Goal: Task Accomplishment & Management: Manage account settings

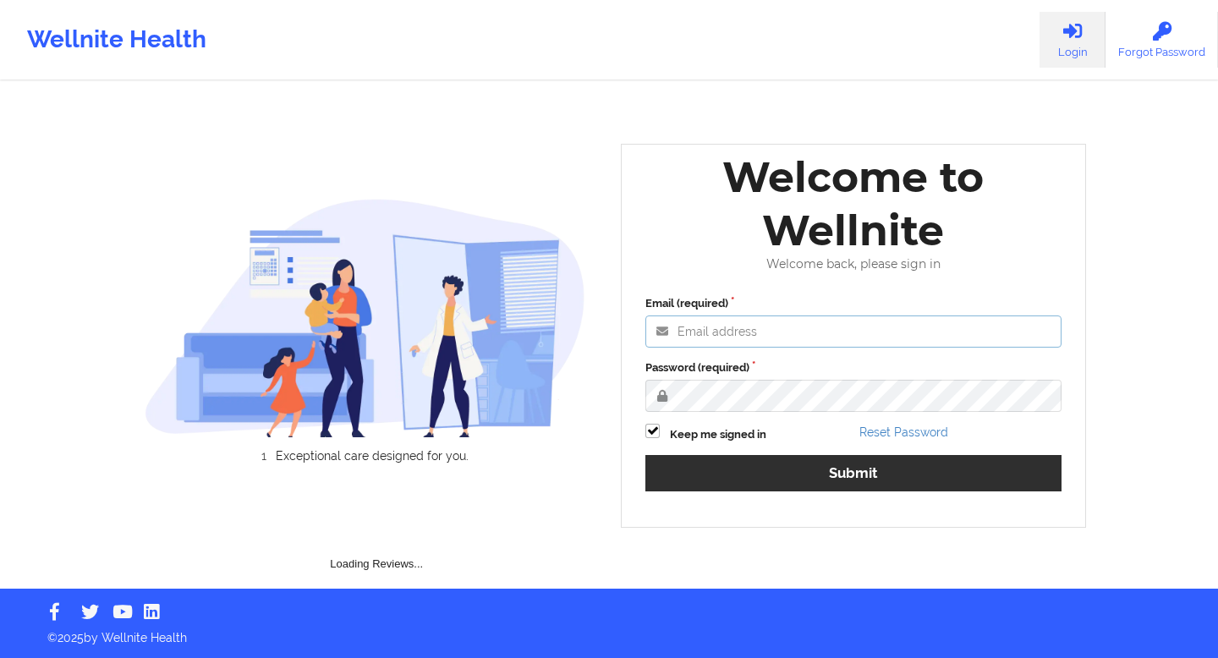
type input "[EMAIL_ADDRESS][DOMAIN_NAME]"
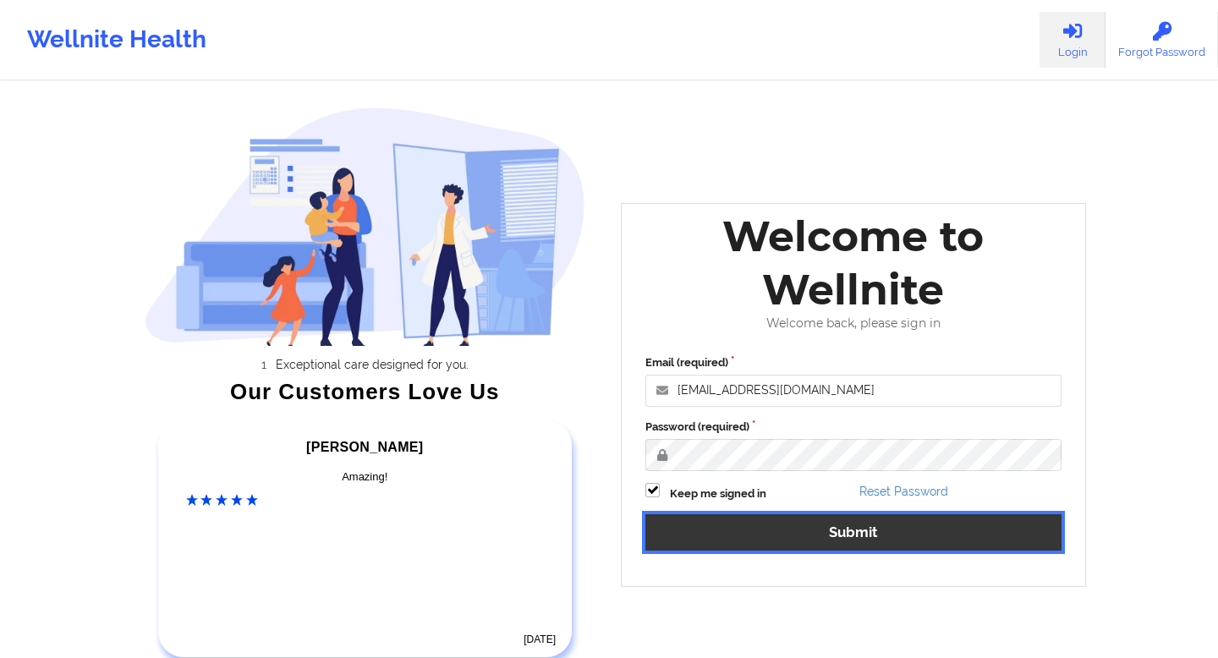
click at [837, 474] on div "Email (required) engineeringadmin@wellnite.com Password (required) Keep me sign…" at bounding box center [853, 459] width 440 height 232
click at [860, 534] on button "Submit" at bounding box center [853, 532] width 416 height 36
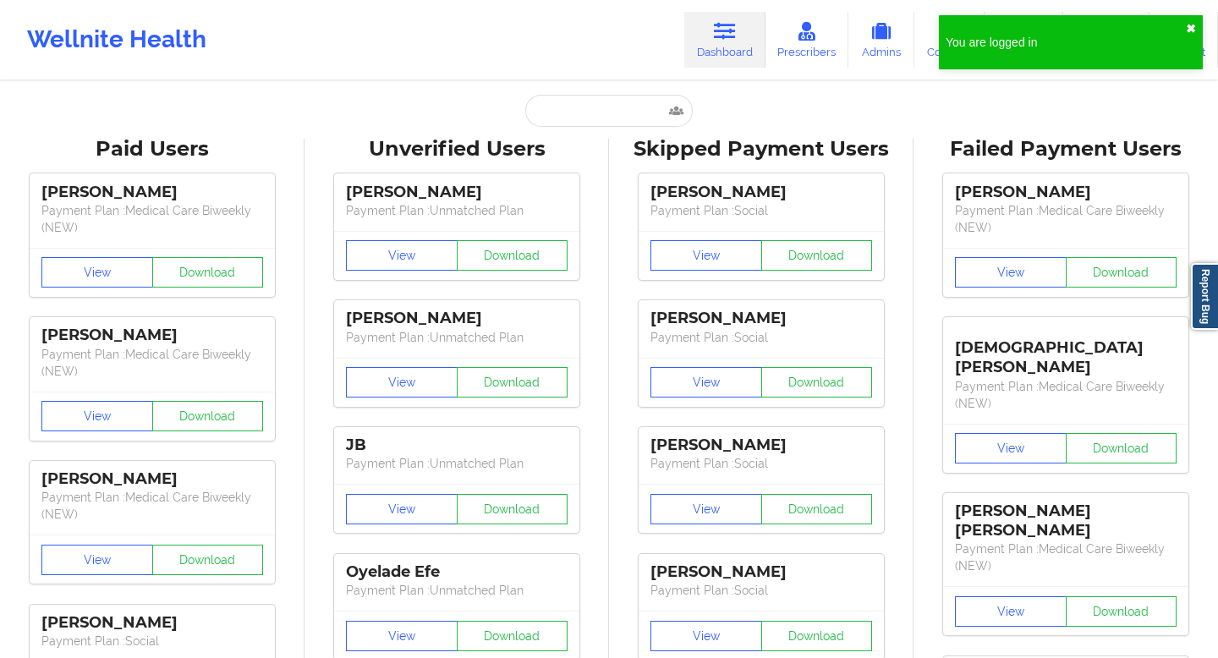
click at [1192, 27] on button "✖︎" at bounding box center [1191, 29] width 10 height 14
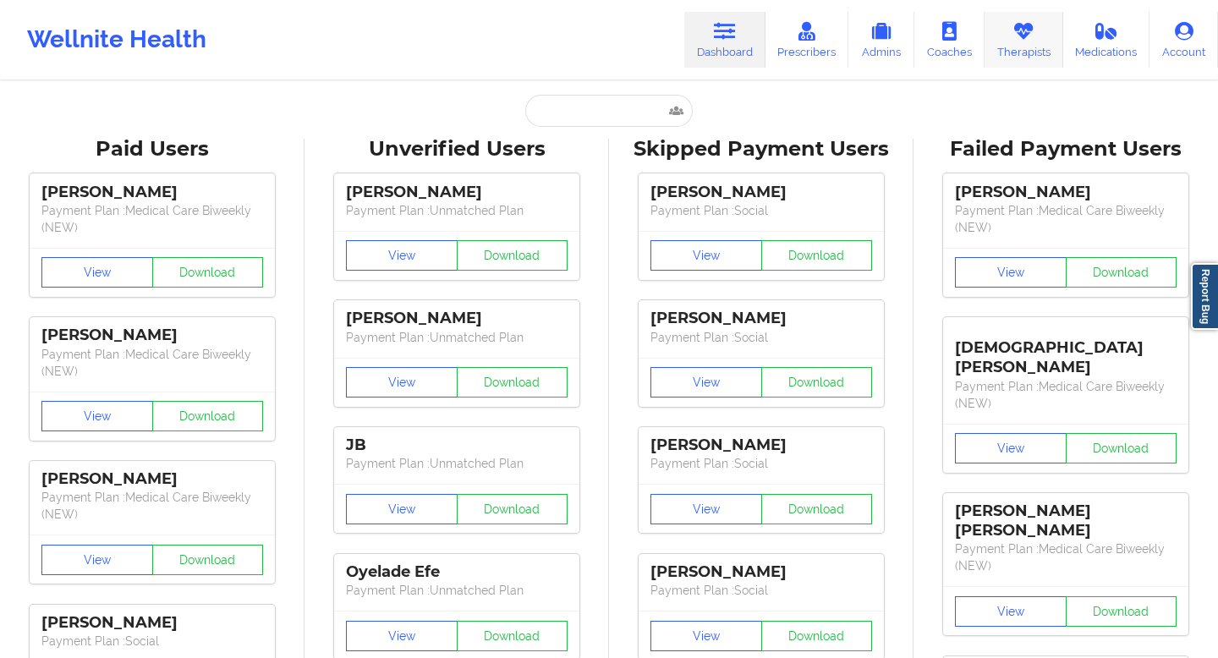
click at [1022, 36] on icon at bounding box center [1023, 31] width 22 height 19
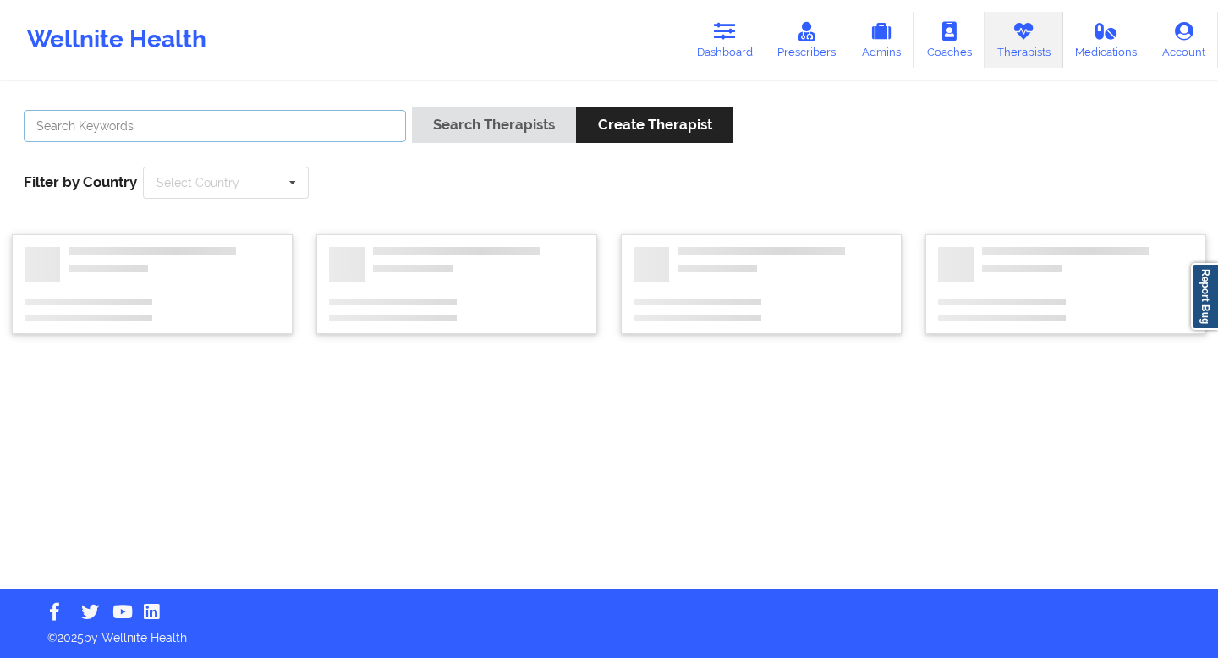
click at [264, 129] on input "text" at bounding box center [215, 126] width 382 height 32
paste input "maricelinacaro@gmail.com"
type input "maricelinacaro@gmail.com"
click at [412, 107] on button "Search Therapists" at bounding box center [494, 125] width 164 height 36
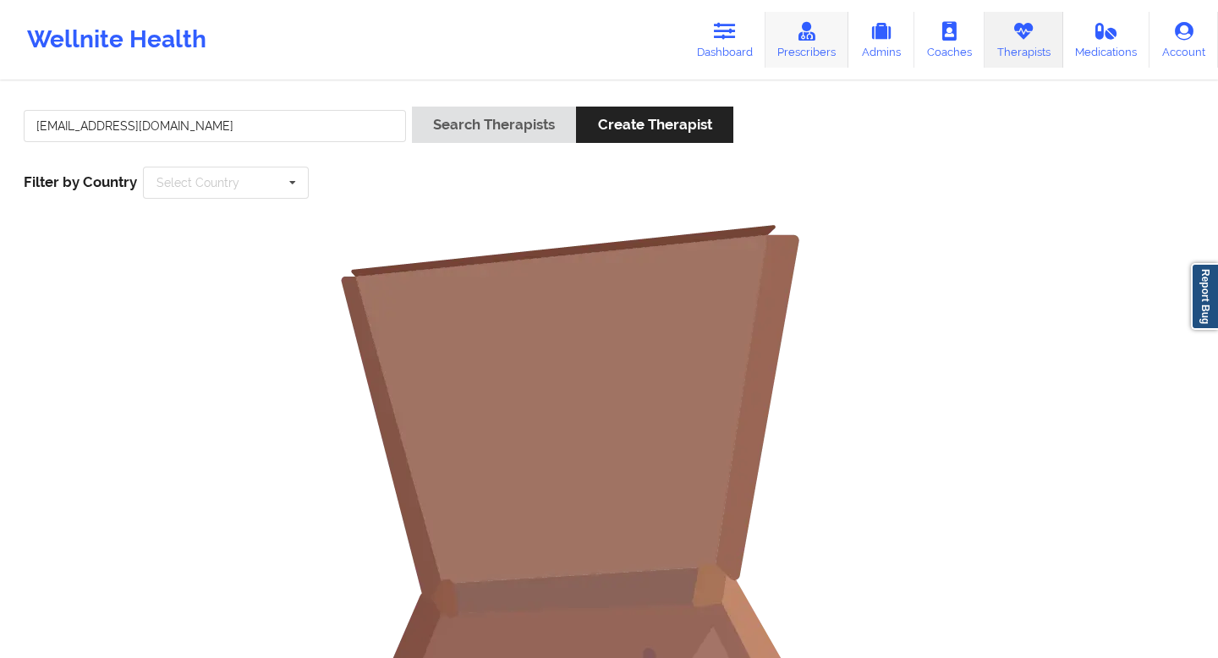
click at [806, 52] on link "Prescribers" at bounding box center [807, 40] width 84 height 56
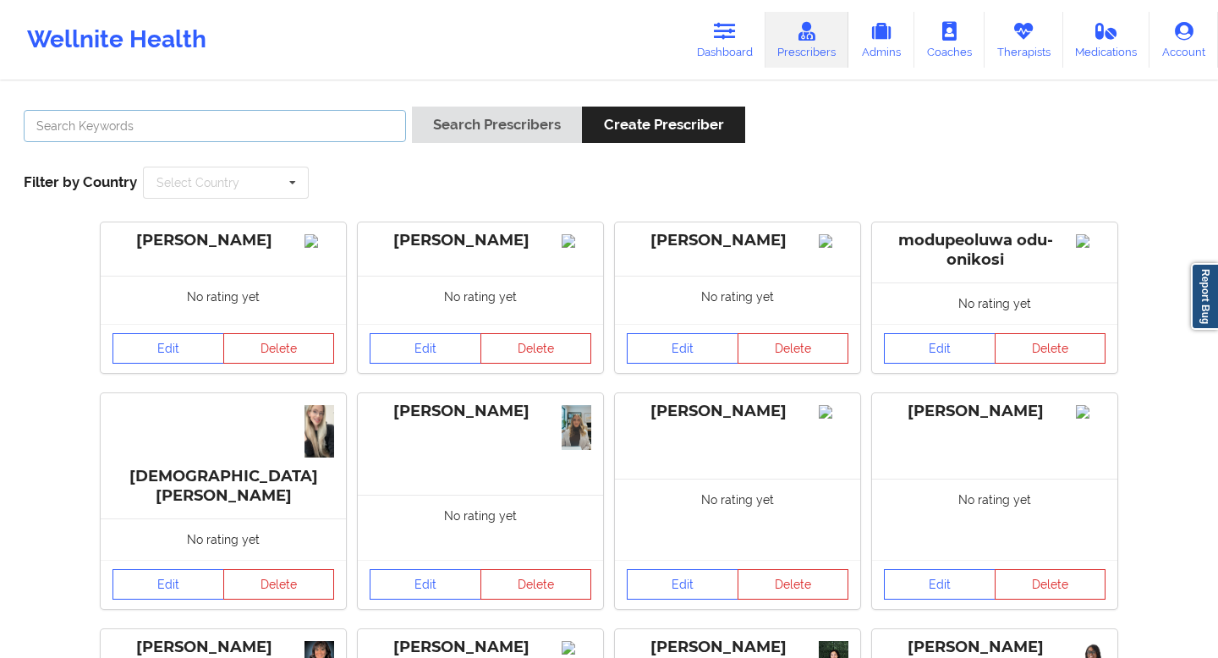
click at [238, 132] on input "text" at bounding box center [215, 126] width 382 height 32
paste input "maricelinacaro@gmail.com"
type input "maricelinacaro@gmail.com"
click at [412, 107] on button "Search Prescribers" at bounding box center [497, 125] width 170 height 36
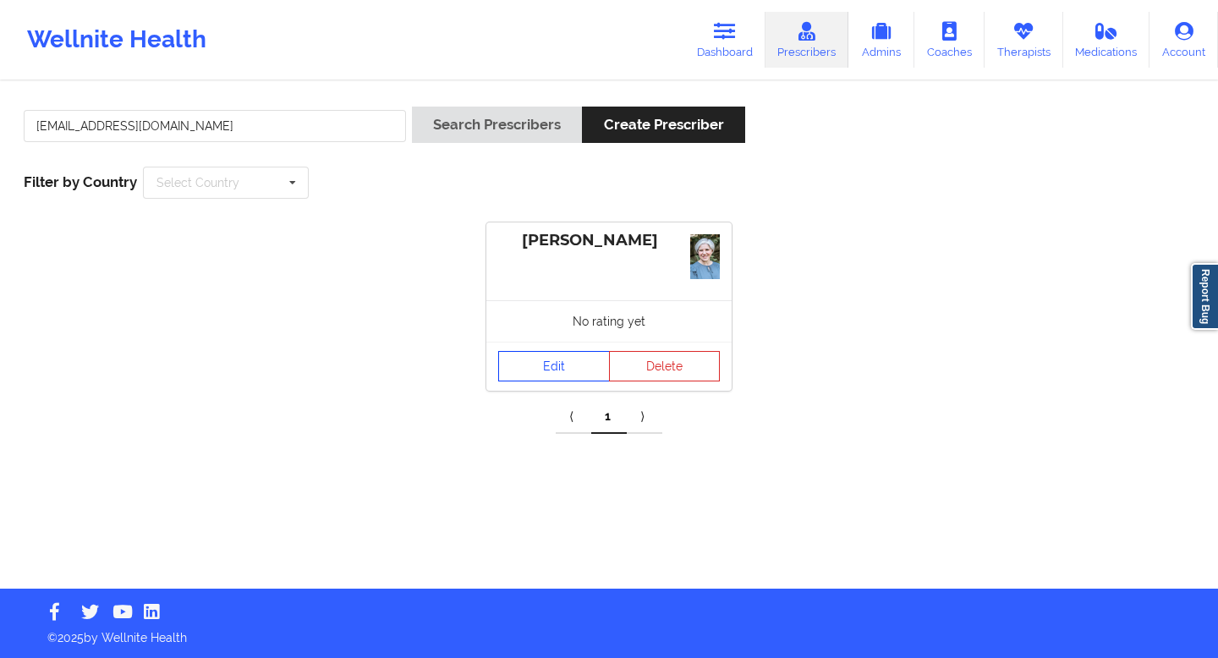
click at [557, 364] on link "Edit" at bounding box center [554, 366] width 112 height 30
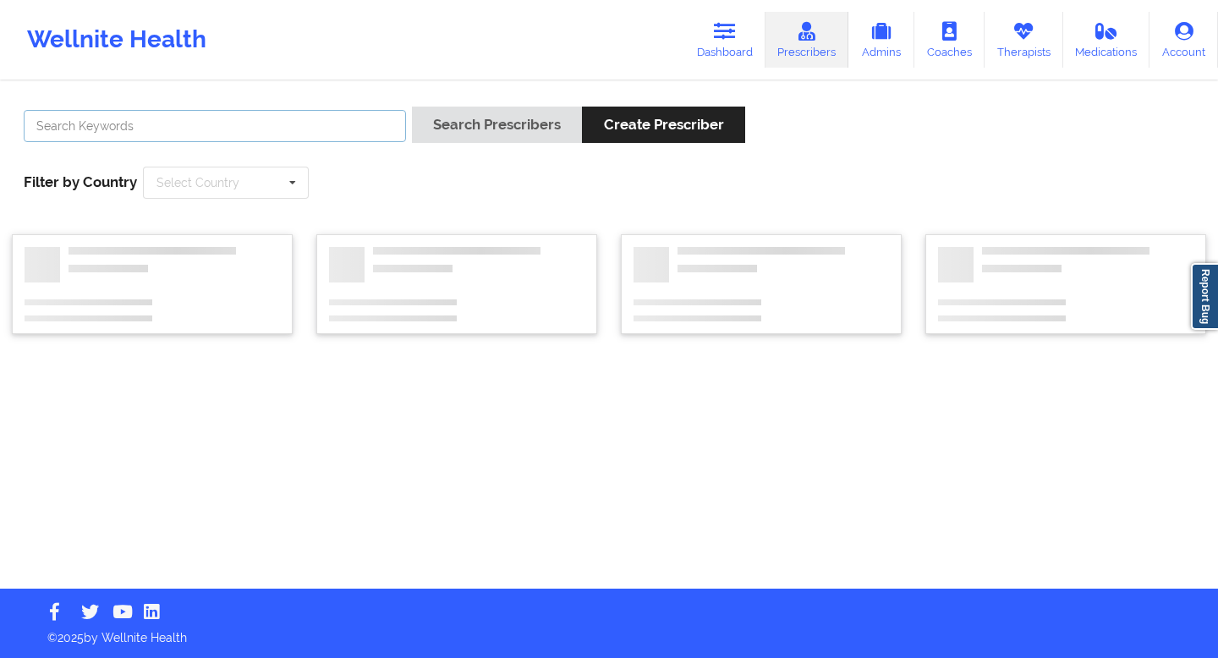
click at [274, 121] on input "text" at bounding box center [215, 126] width 382 height 32
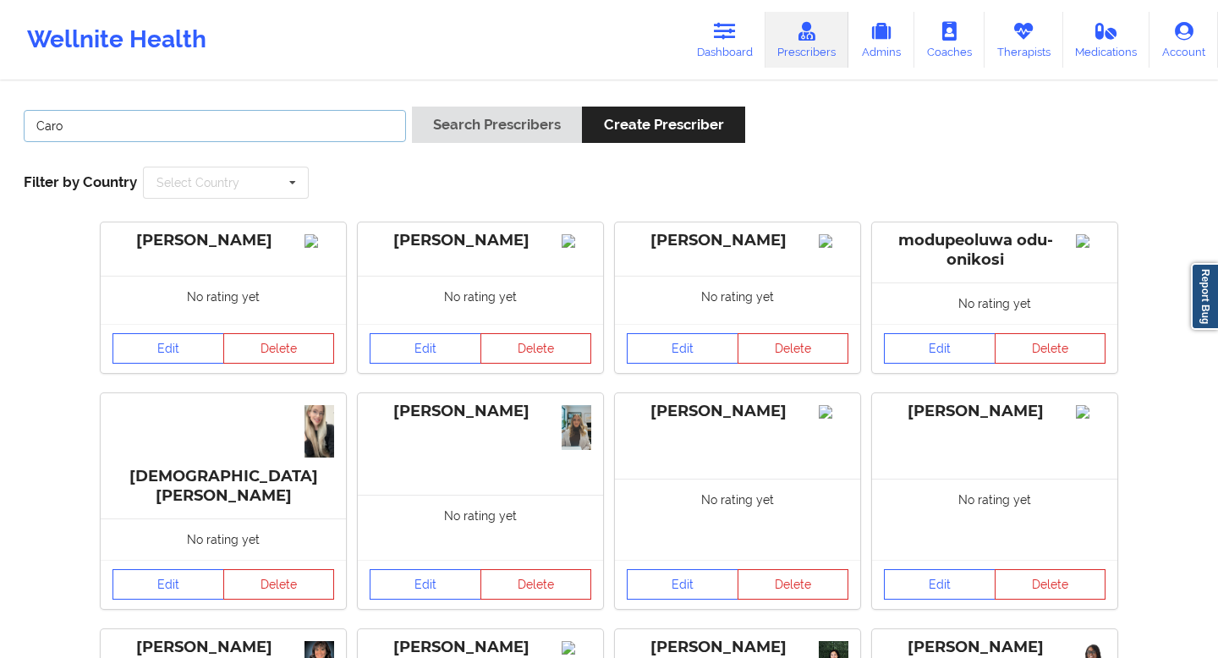
click at [333, 135] on input "Caro" at bounding box center [215, 126] width 382 height 32
type input "Caro"
click at [412, 107] on button "Search Prescribers" at bounding box center [497, 125] width 170 height 36
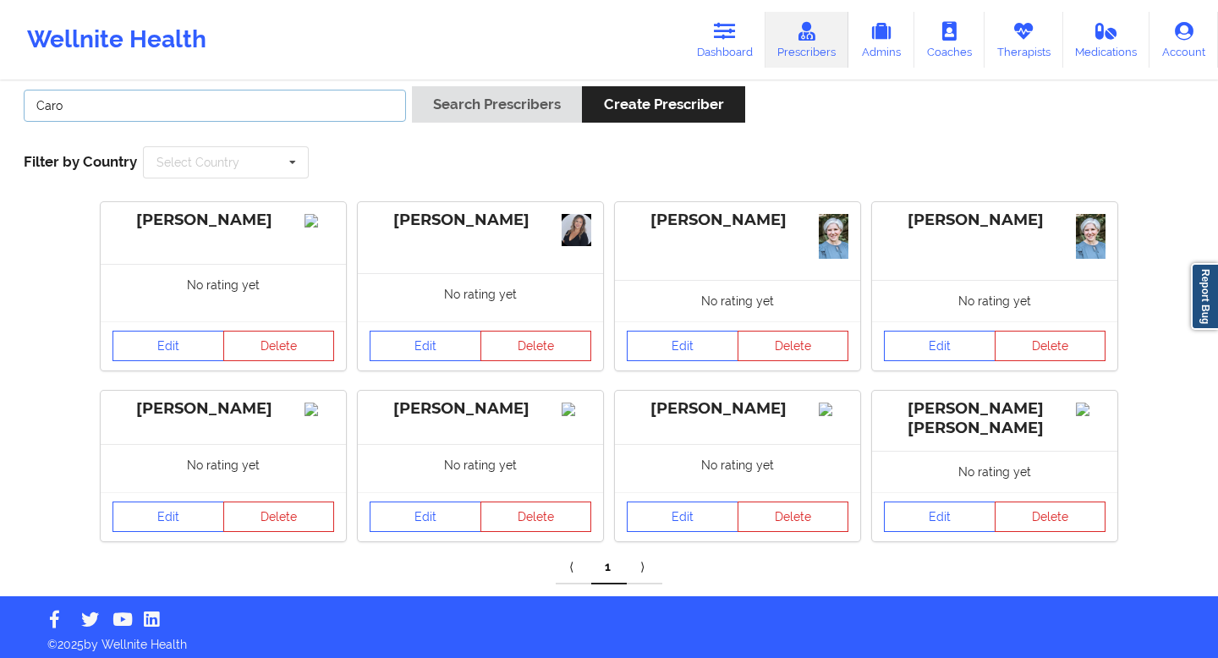
scroll to position [30, 0]
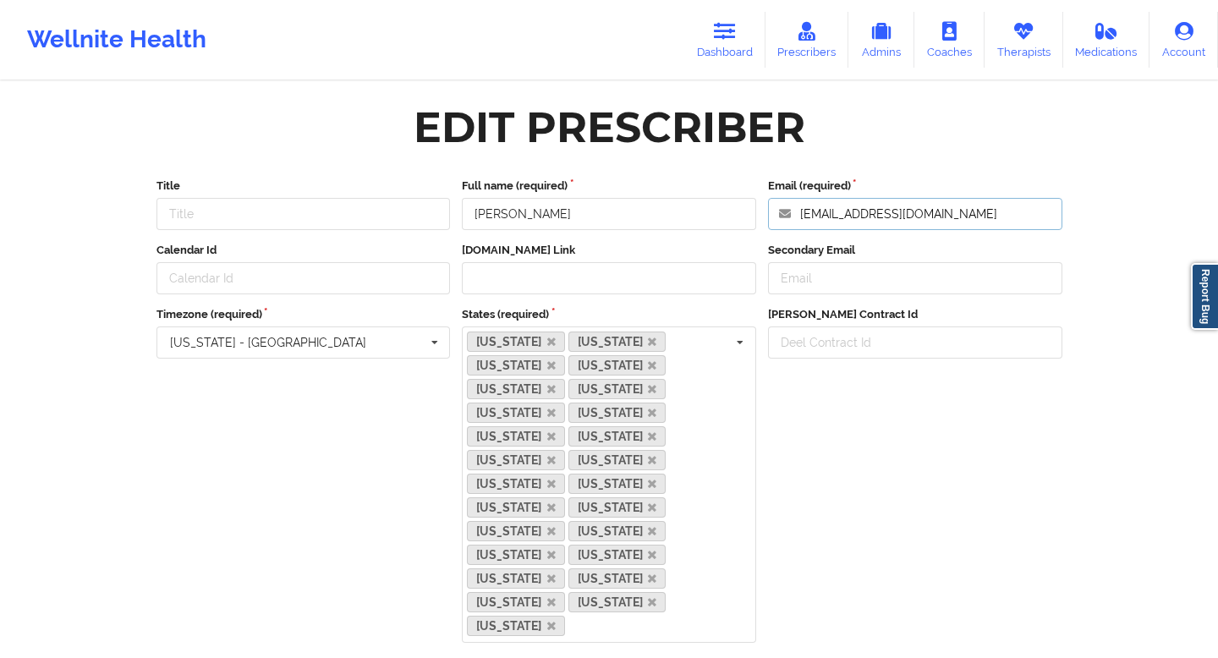
drag, startPoint x: 956, startPoint y: 219, endPoint x: 740, endPoint y: 218, distance: 216.5
click at [740, 218] on div "Title Full name (required) [PERSON_NAME] Email (required) [EMAIL_ADDRESS][DOMAI…" at bounding box center [610, 204] width 918 height 52
click at [965, 218] on input "maricelinacaro@gmail.com" at bounding box center [915, 214] width 294 height 32
